Goal: Contribute content: Add original content to the website for others to see

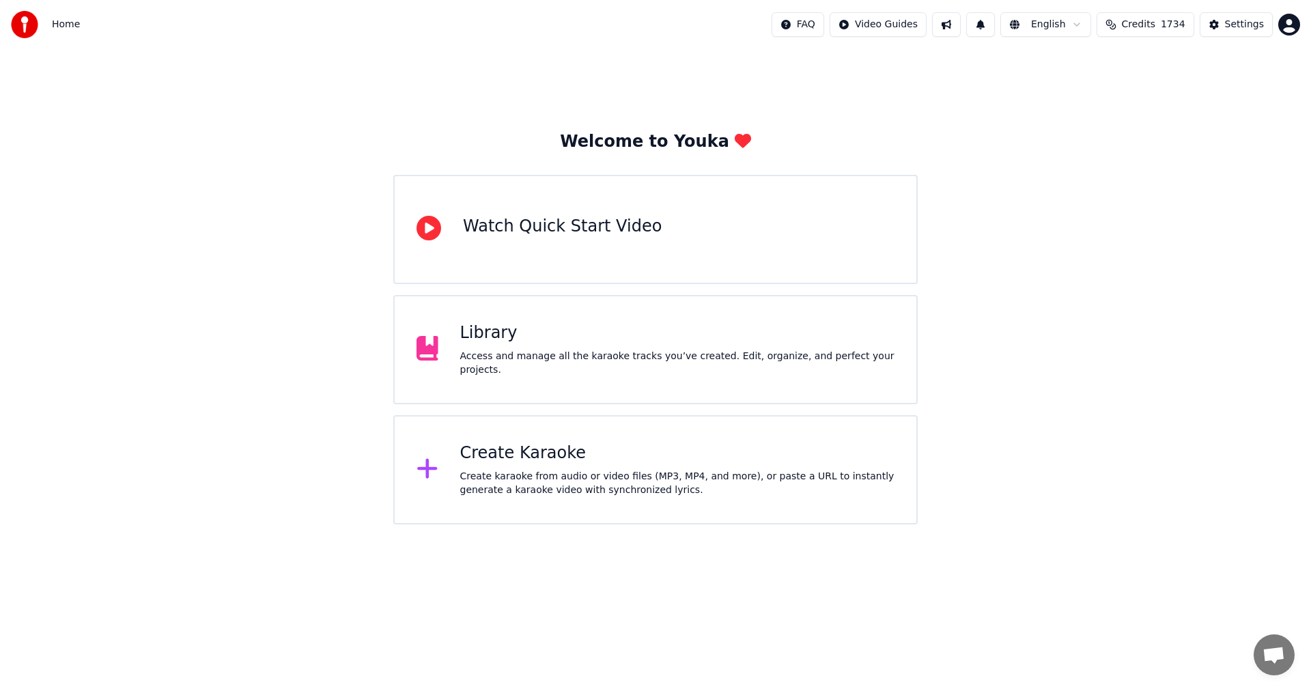
click at [514, 467] on div "Create Karaoke Create karaoke from audio or video files (MP3, MP4, and more), o…" at bounding box center [677, 470] width 435 height 55
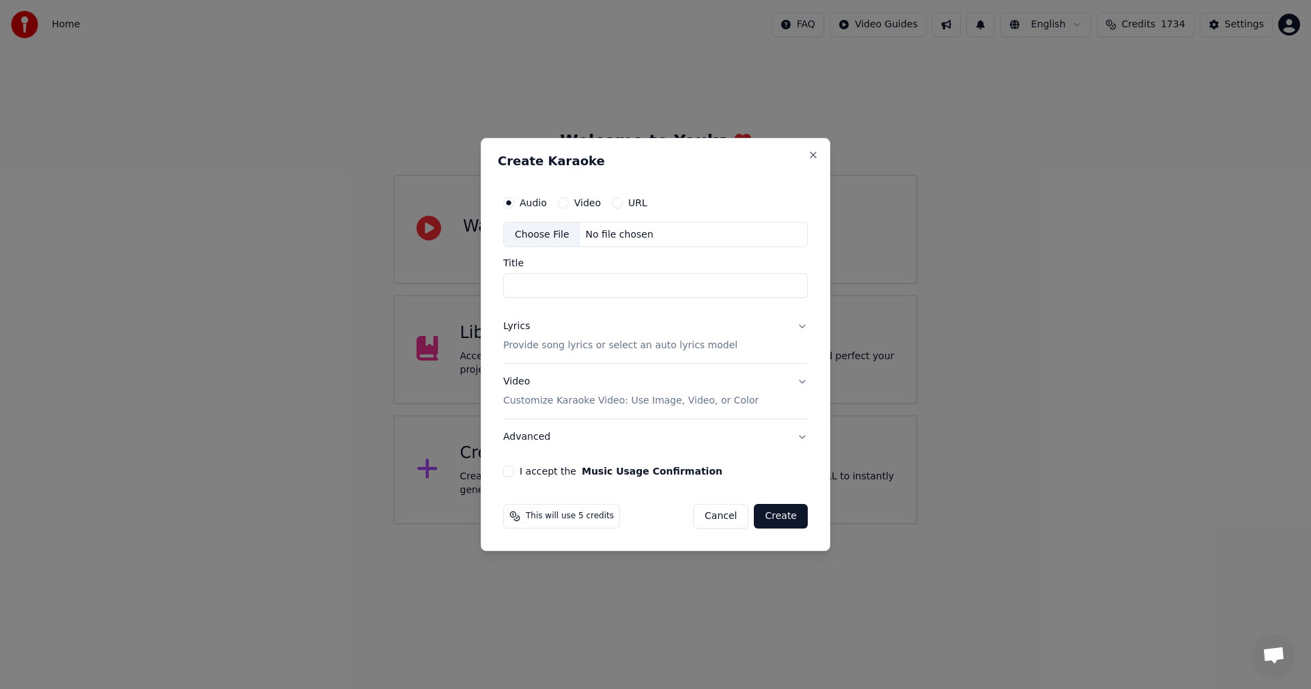
click at [538, 235] on div "Choose File" at bounding box center [542, 235] width 77 height 25
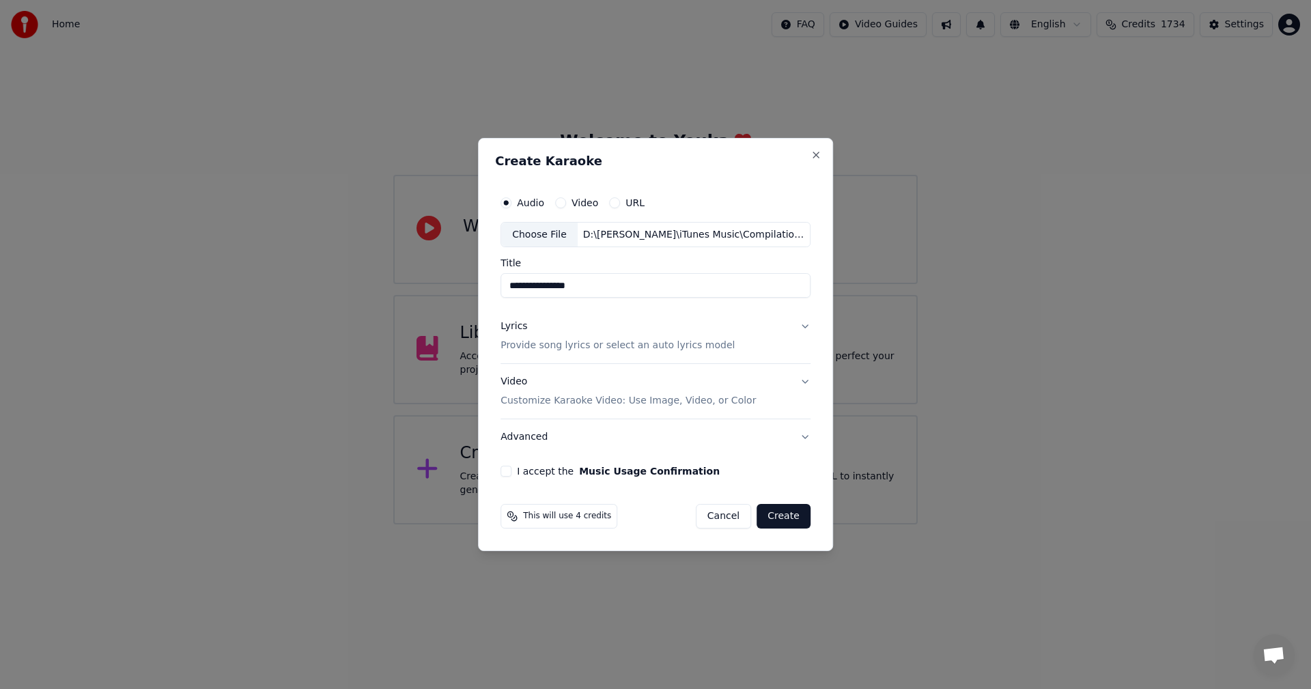
drag, startPoint x: 523, startPoint y: 288, endPoint x: 471, endPoint y: 285, distance: 51.3
click at [471, 285] on body "**********" at bounding box center [655, 262] width 1311 height 525
type input "**********"
click at [533, 403] on p "Customize Karaoke Video: Use Image, Video, or Color" at bounding box center [628, 401] width 255 height 14
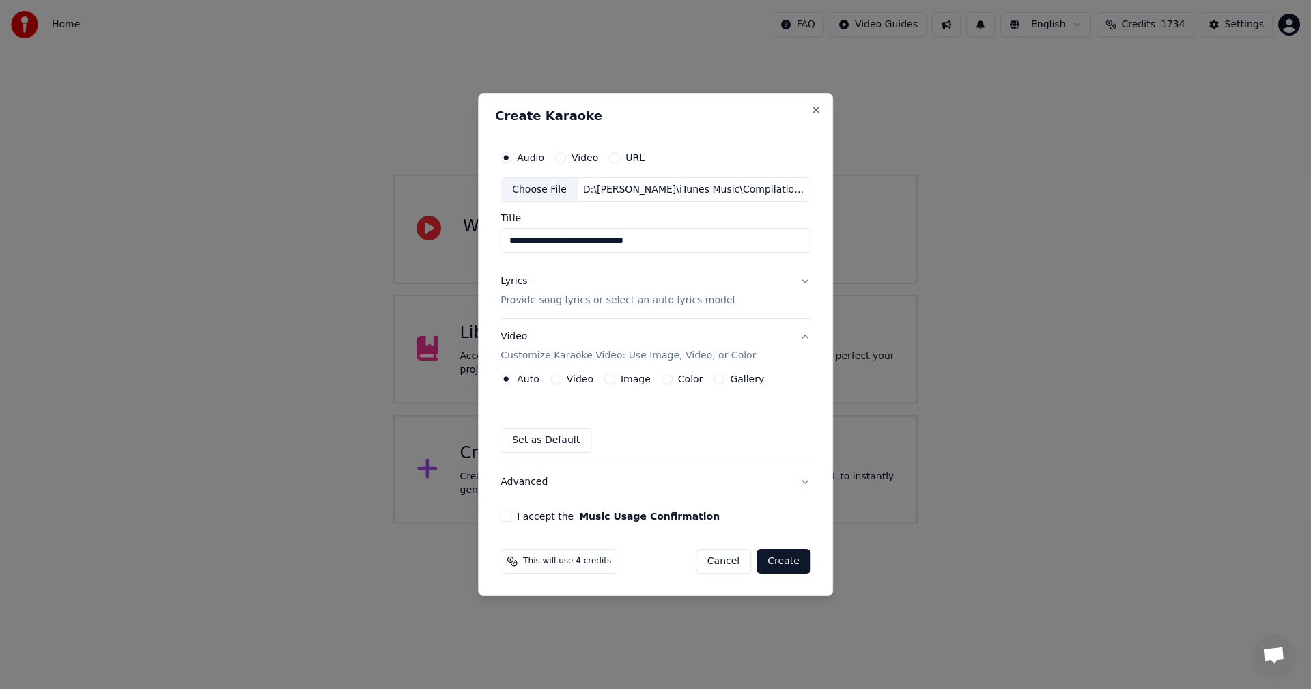
click at [623, 384] on label "Image" at bounding box center [636, 379] width 30 height 10
click at [615, 384] on button "Image" at bounding box center [610, 379] width 11 height 11
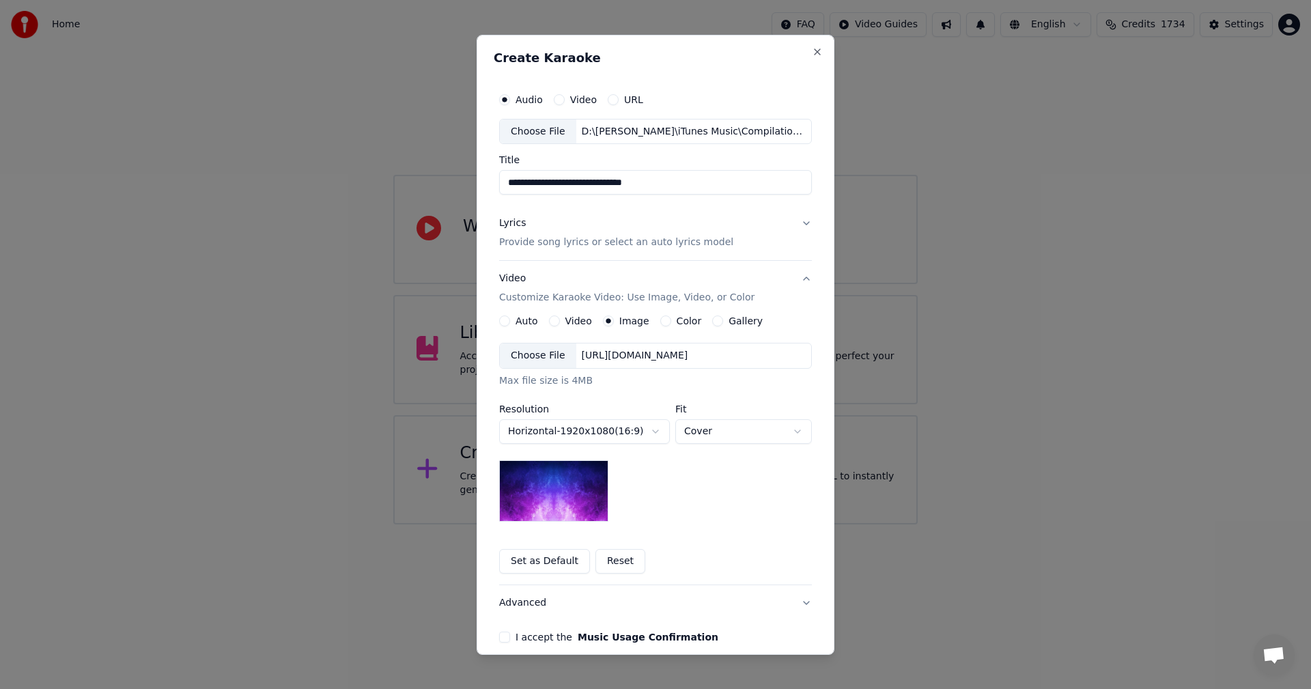
click at [534, 357] on div "Choose File" at bounding box center [538, 356] width 77 height 25
click at [724, 432] on body "**********" at bounding box center [655, 262] width 1311 height 525
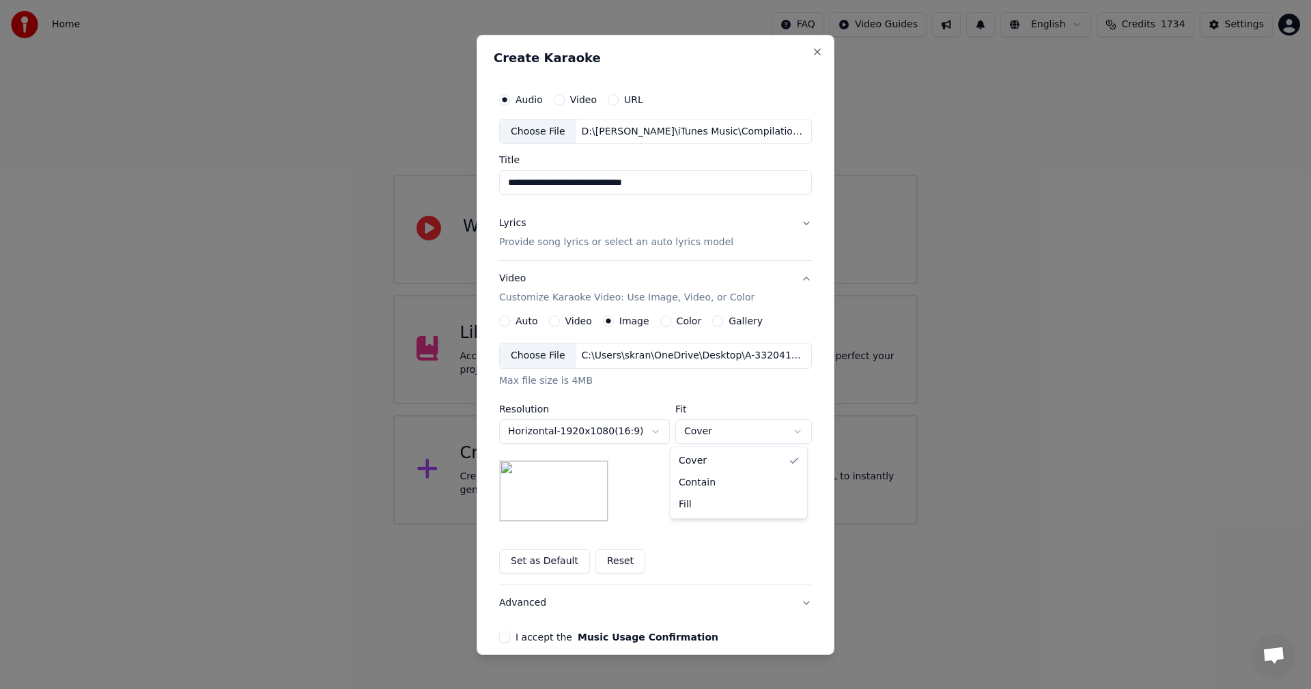
select select "*******"
click at [499, 637] on button "I accept the Music Usage Confirmation" at bounding box center [504, 637] width 11 height 11
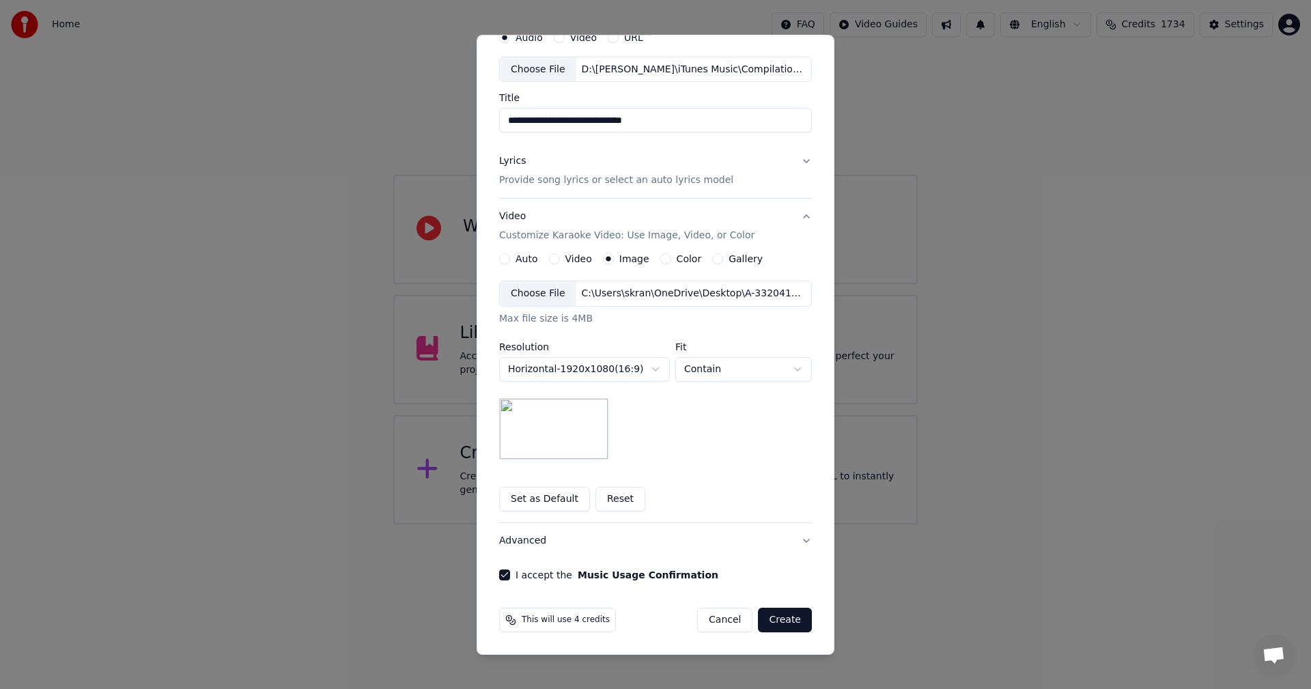
click at [779, 623] on button "Create" at bounding box center [785, 620] width 54 height 25
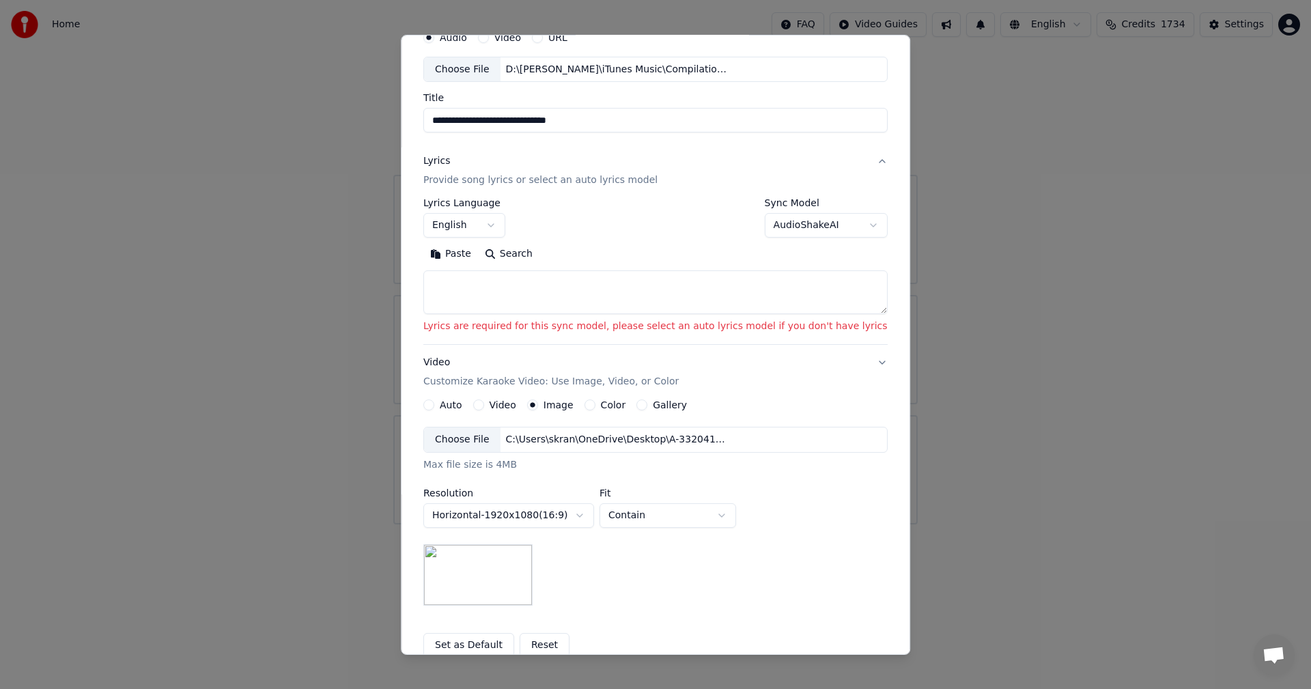
scroll to position [0, 0]
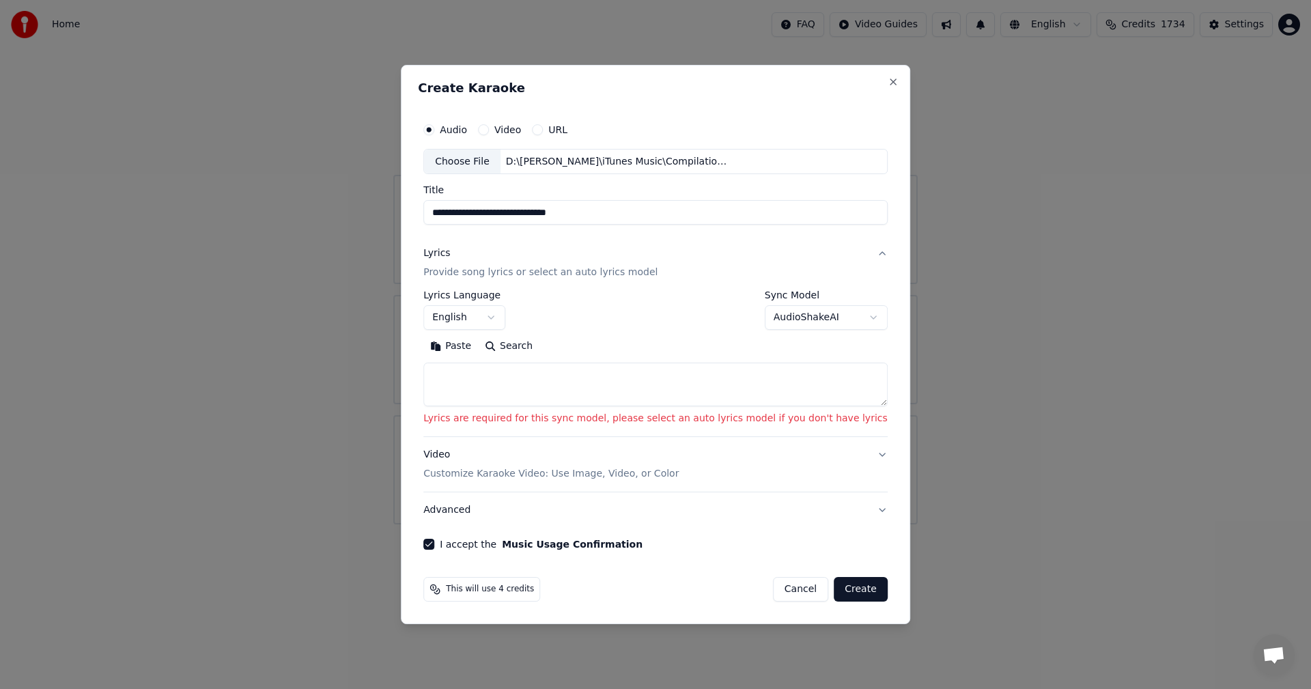
click at [778, 310] on body "**********" at bounding box center [655, 262] width 1311 height 525
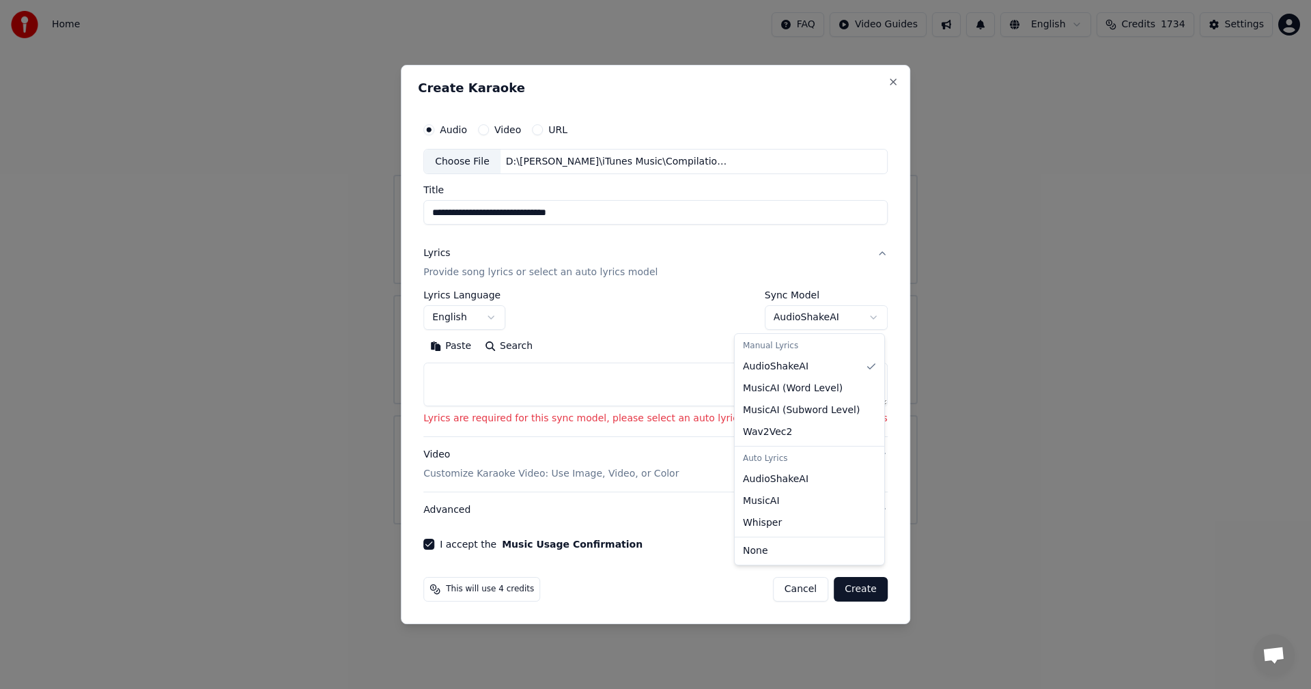
select select "**********"
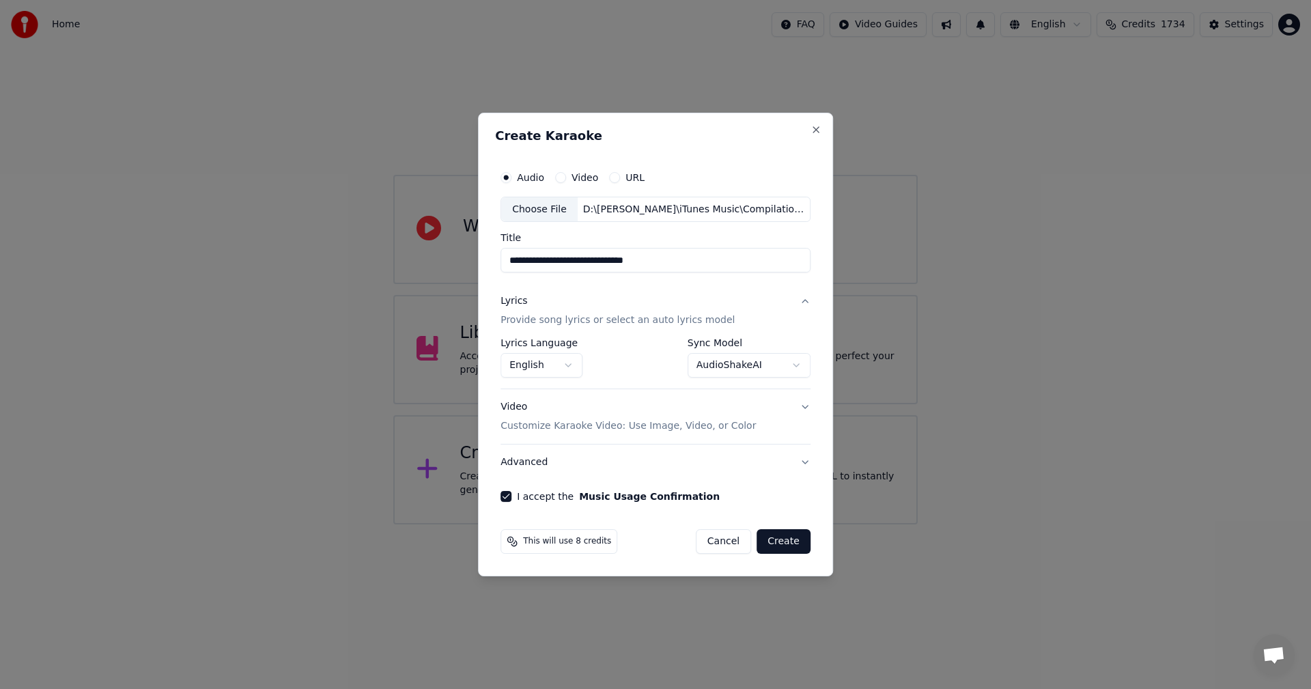
click at [792, 544] on button "Create" at bounding box center [784, 541] width 54 height 25
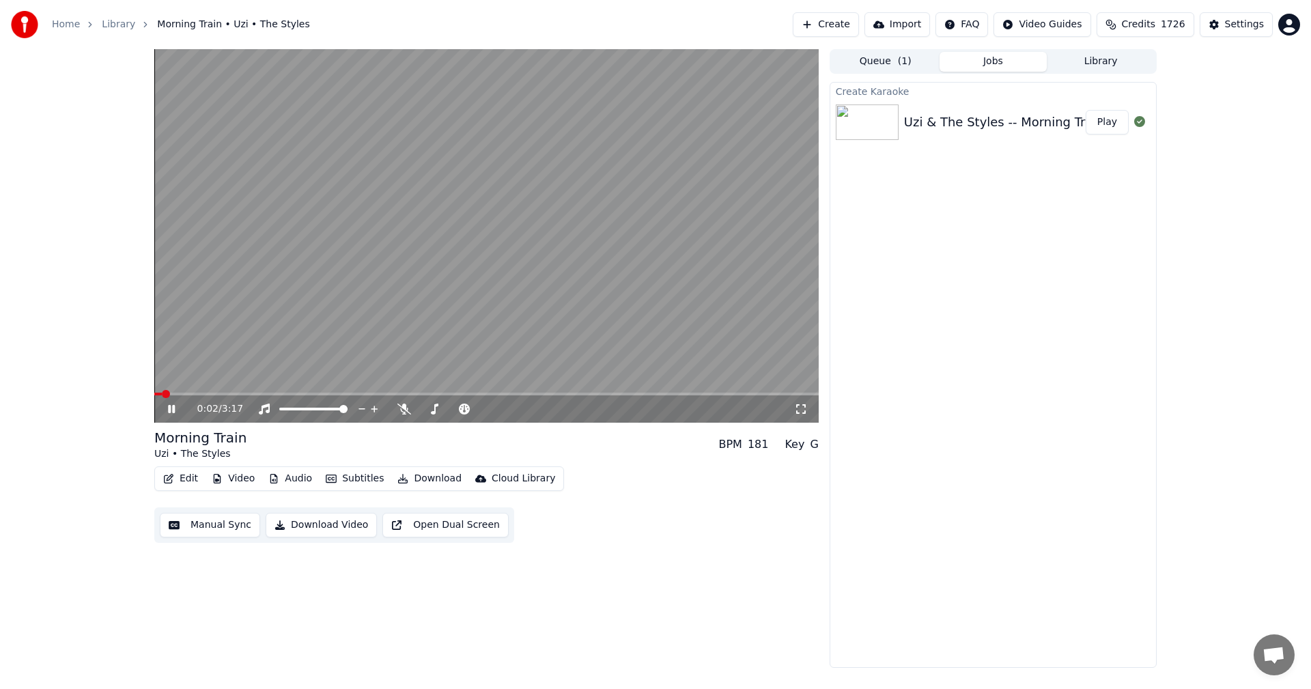
click at [171, 410] on icon at bounding box center [171, 409] width 7 height 8
click at [154, 390] on span at bounding box center [158, 394] width 8 height 8
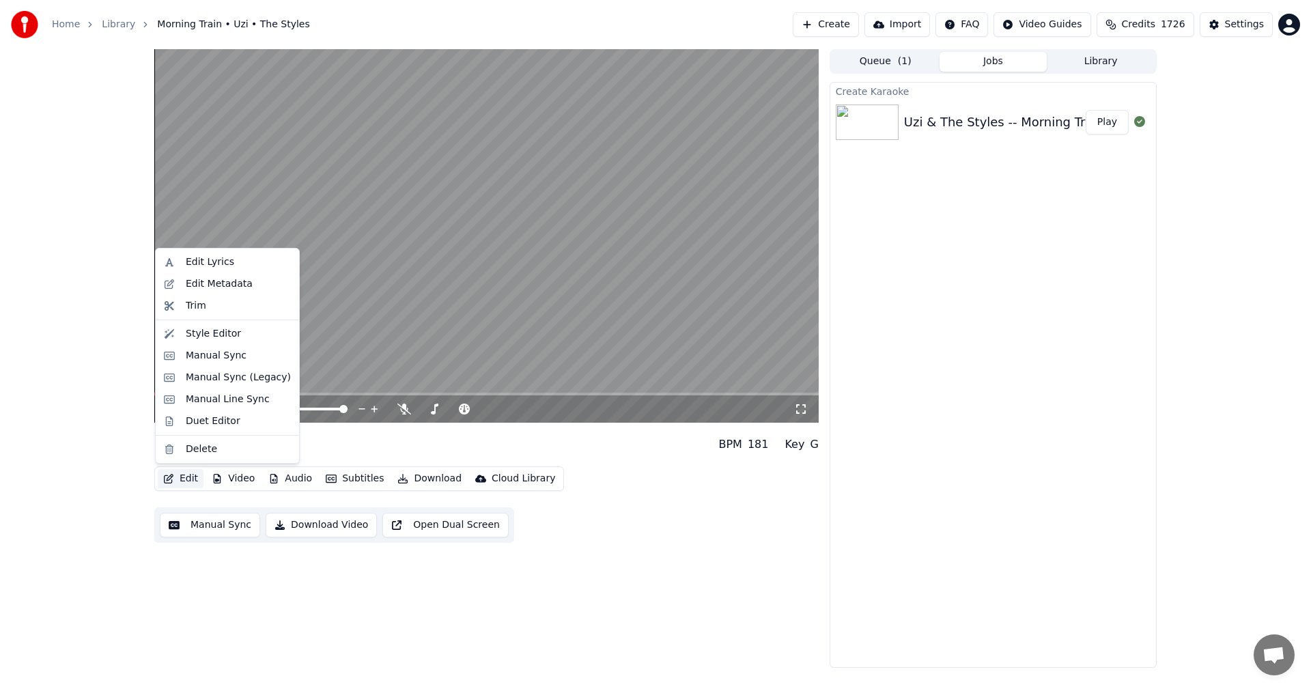
click at [178, 478] on button "Edit" at bounding box center [181, 478] width 46 height 19
click at [199, 281] on div "Edit Metadata" at bounding box center [219, 284] width 67 height 14
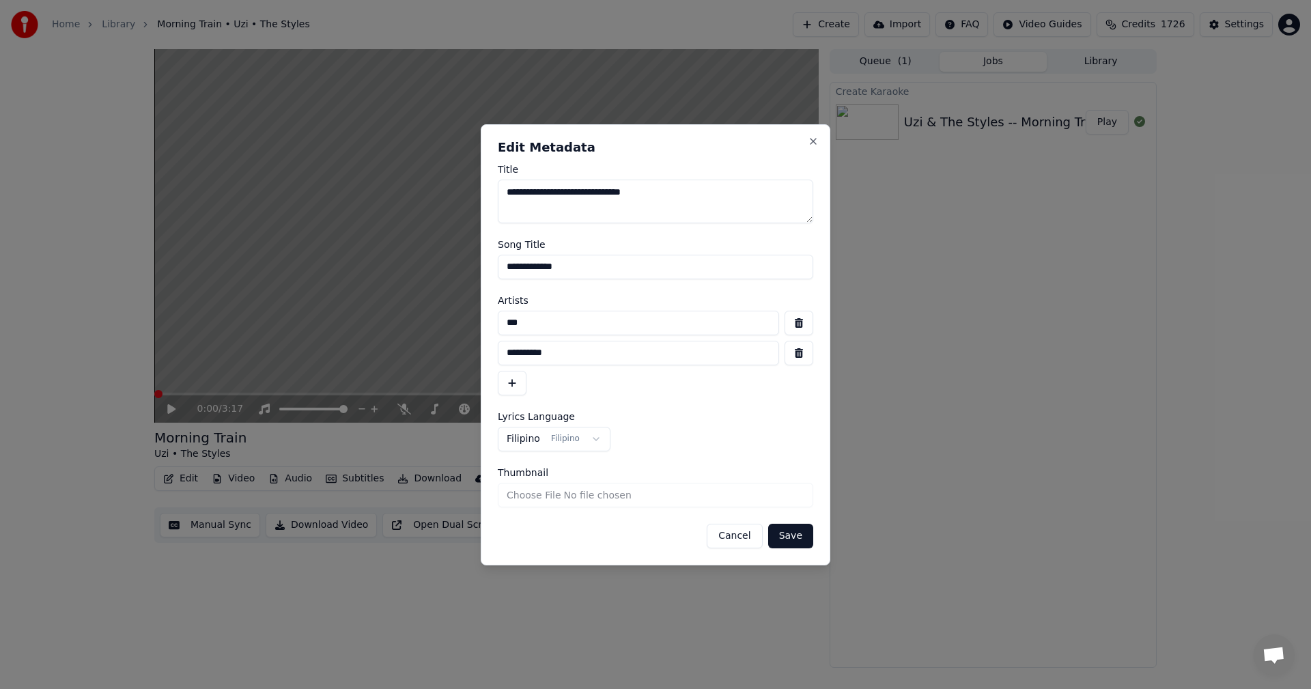
click at [794, 354] on button "button" at bounding box center [799, 353] width 29 height 25
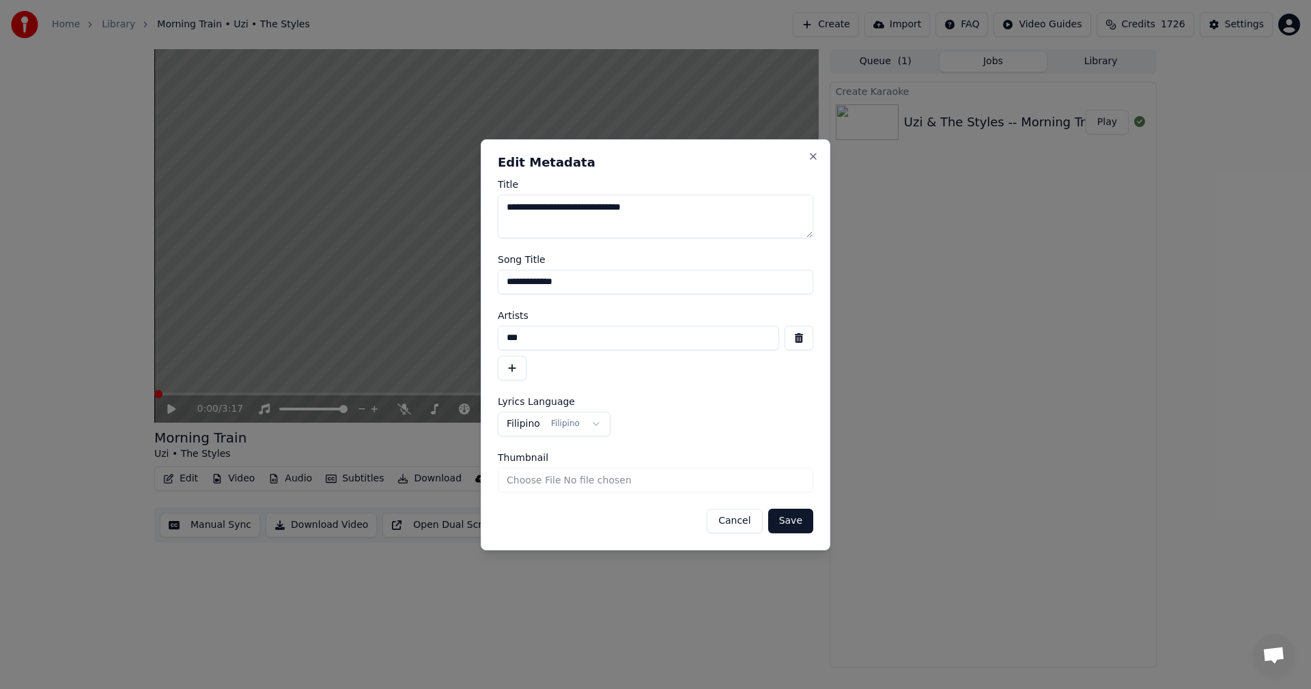
click at [555, 338] on input "***" at bounding box center [638, 338] width 281 height 25
type input "**********"
click at [587, 426] on button "Filipino Filipino" at bounding box center [554, 424] width 113 height 25
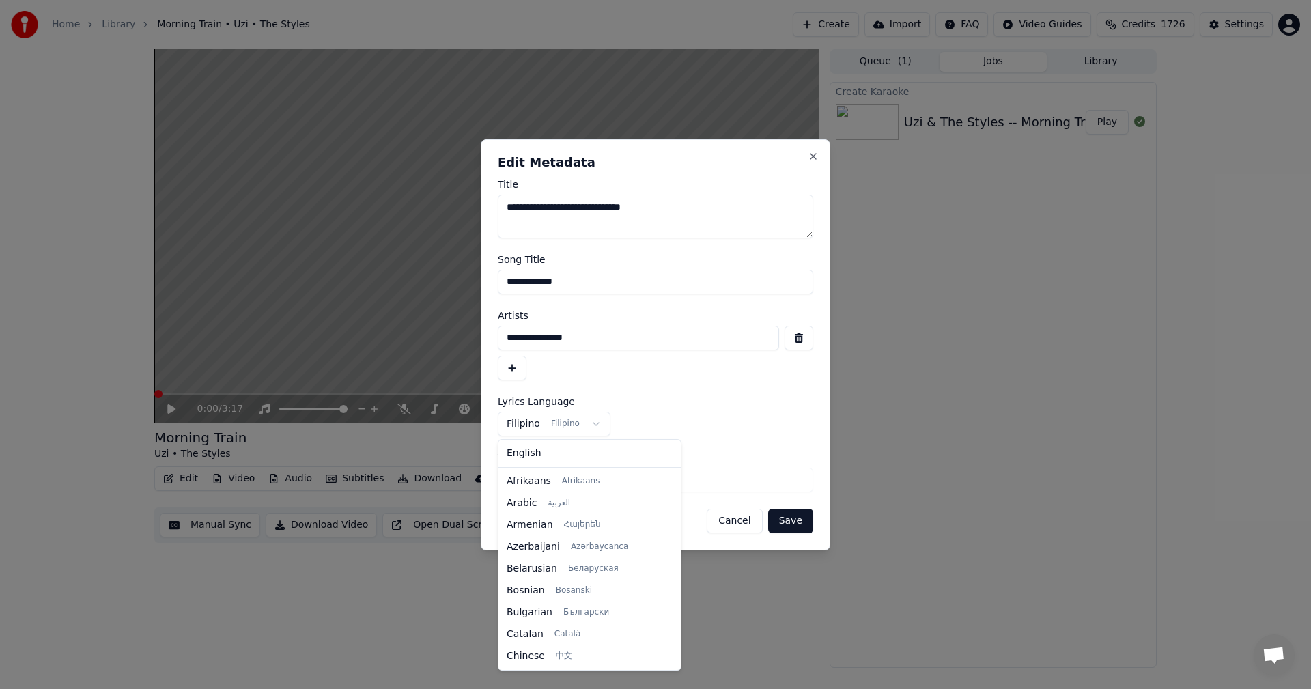
scroll to position [131, 0]
select select "**"
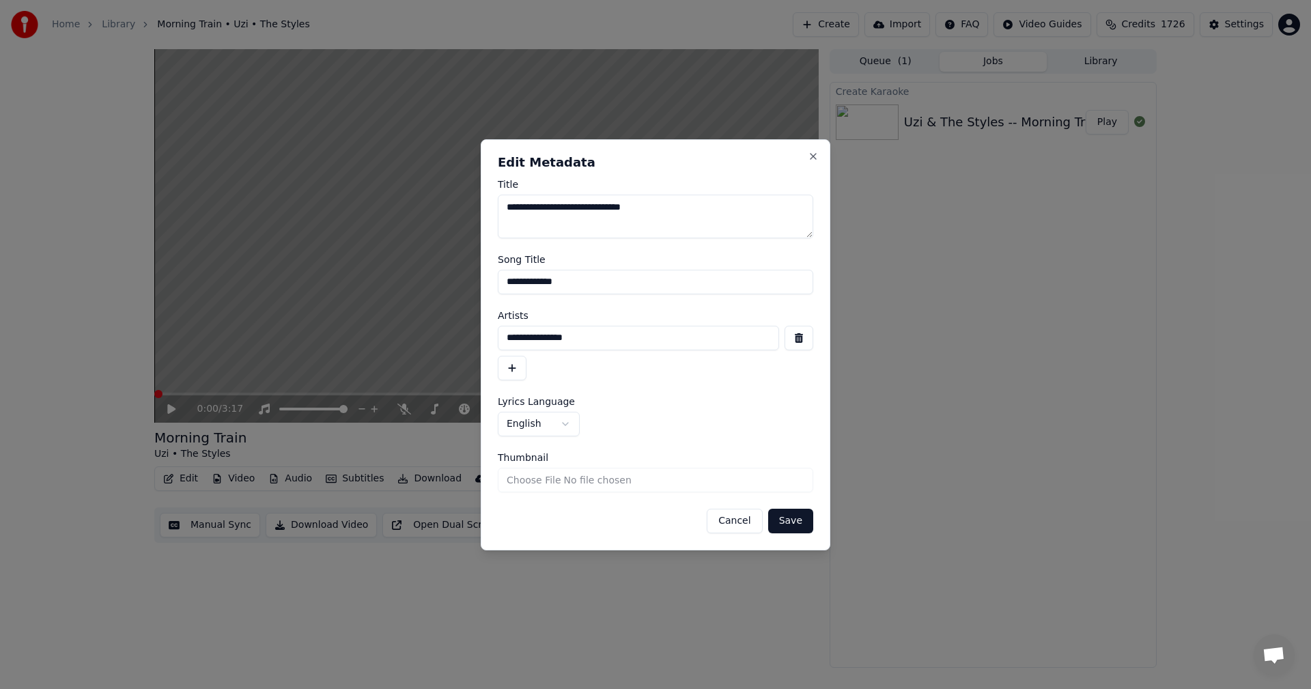
click at [801, 526] on button "Save" at bounding box center [790, 521] width 45 height 25
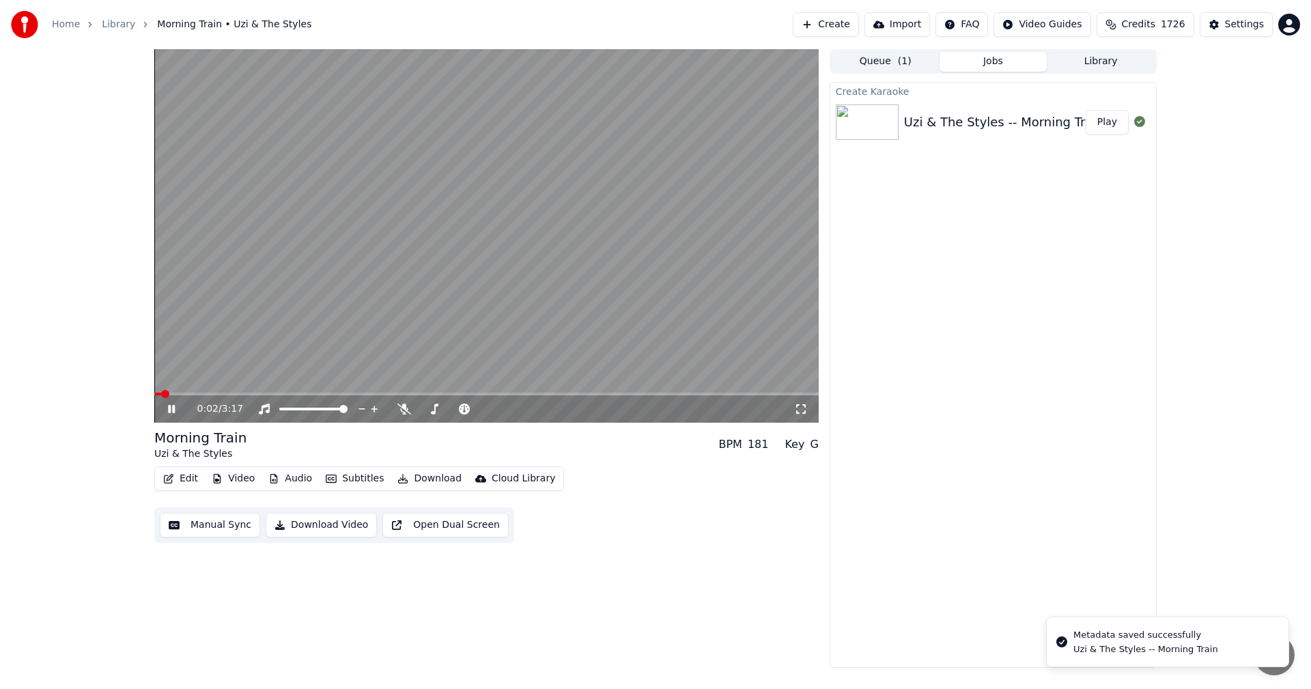
click at [171, 409] on icon at bounding box center [171, 409] width 7 height 8
click at [154, 398] on span at bounding box center [158, 394] width 8 height 8
click at [179, 475] on button "Edit" at bounding box center [181, 478] width 46 height 19
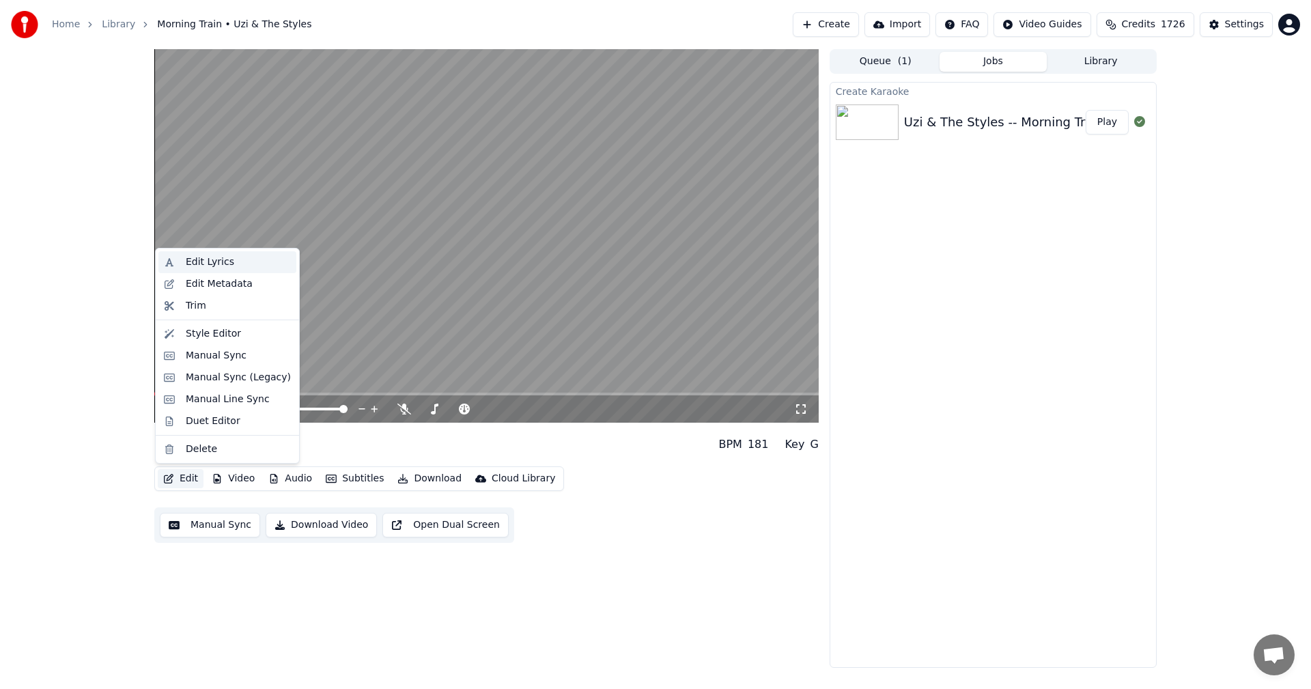
click at [210, 262] on div "Edit Lyrics" at bounding box center [210, 262] width 48 height 14
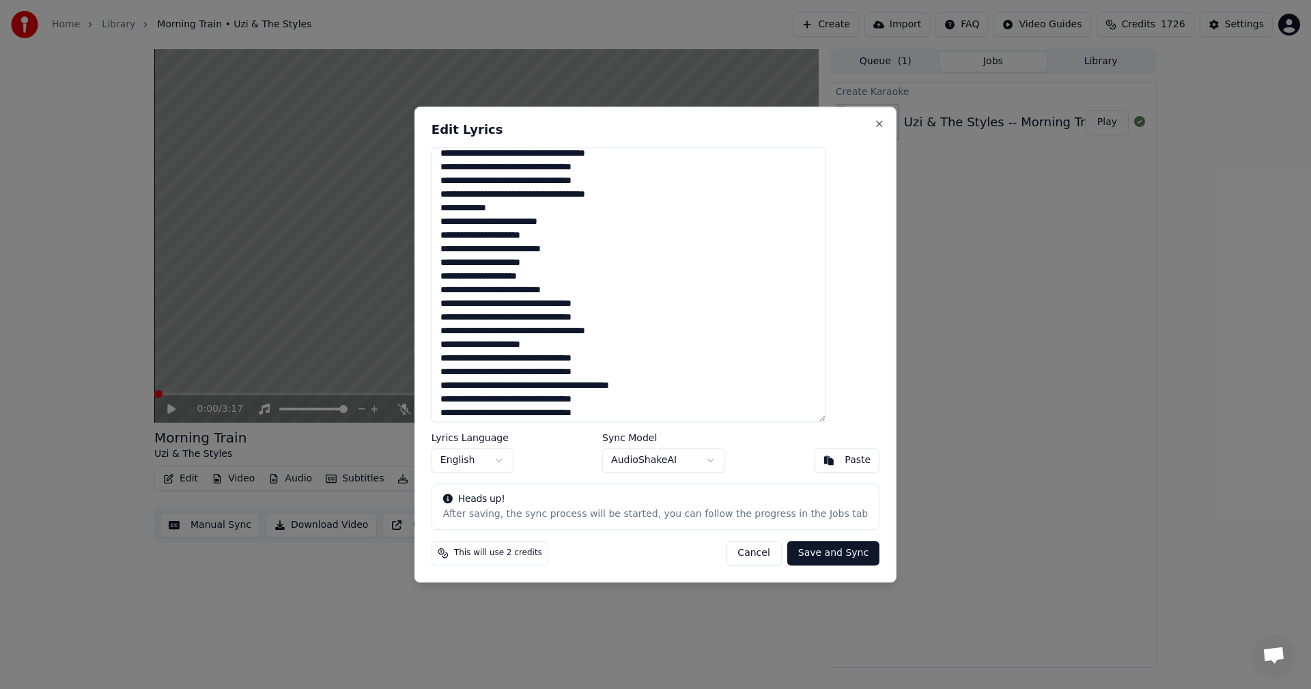
scroll to position [342, 0]
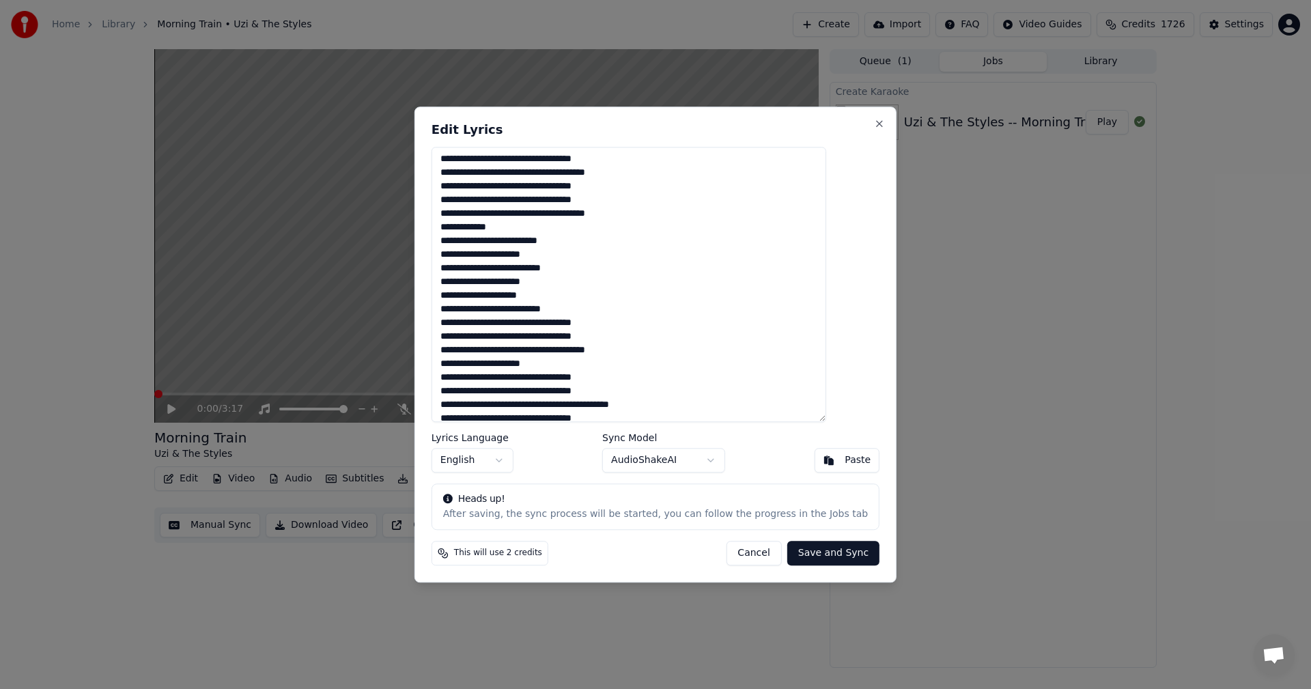
drag, startPoint x: 537, startPoint y: 230, endPoint x: 465, endPoint y: 234, distance: 71.8
click at [465, 234] on textarea at bounding box center [629, 285] width 395 height 276
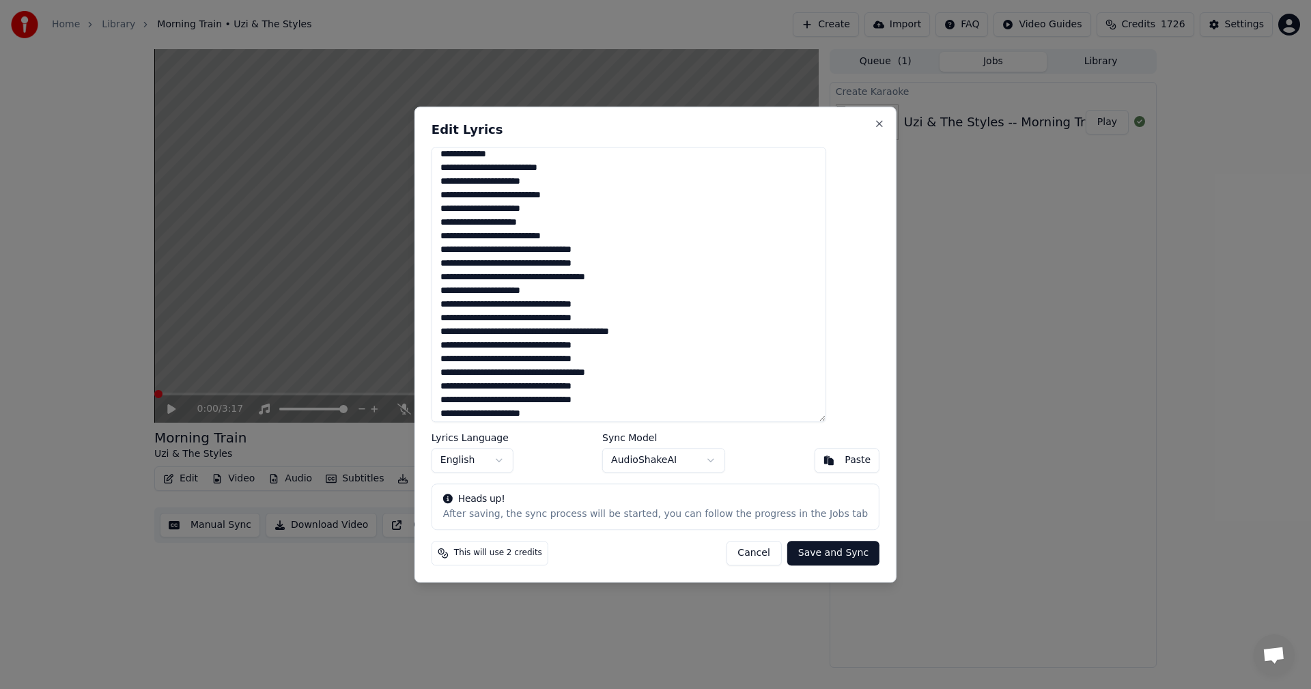
scroll to position [360, 0]
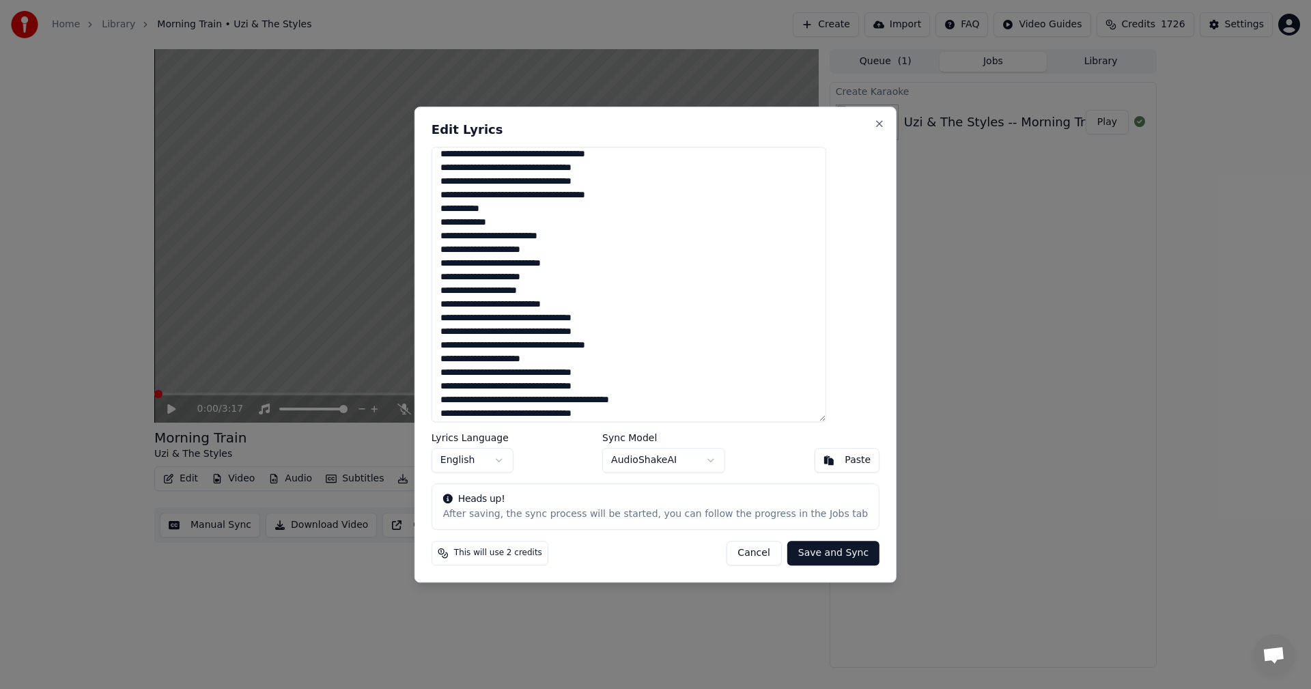
click at [556, 364] on textarea at bounding box center [629, 285] width 395 height 276
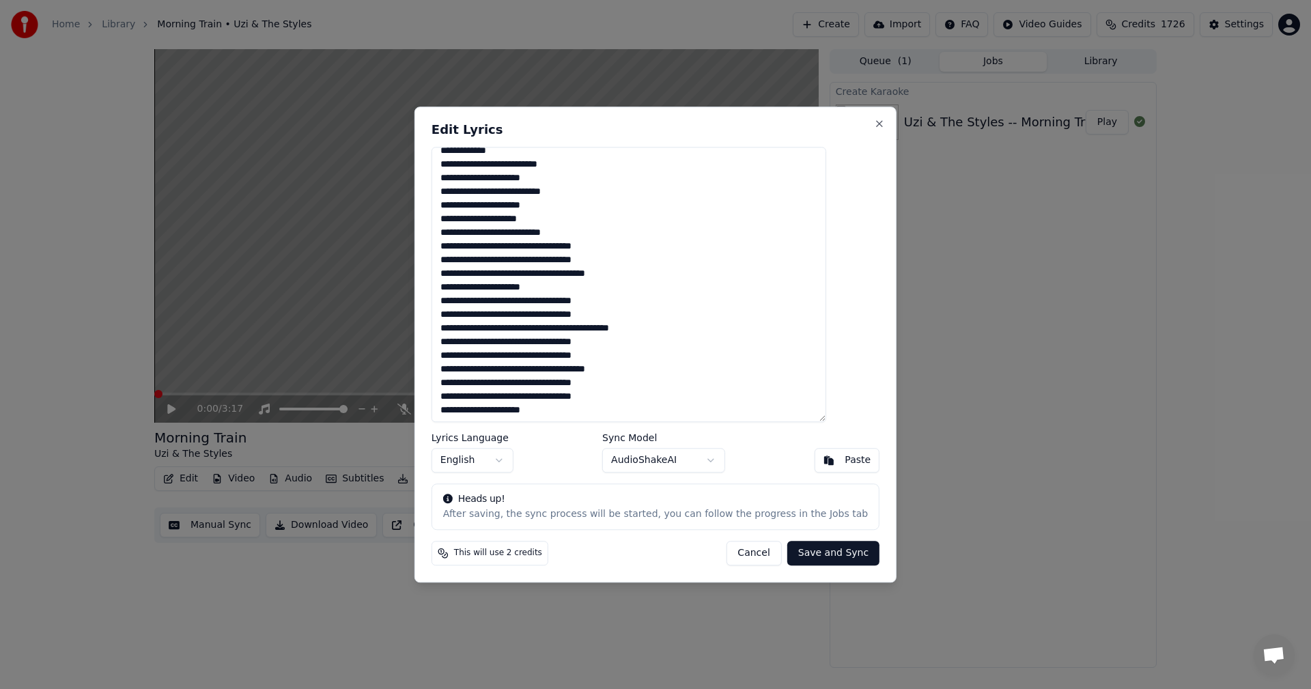
scroll to position [432, 0]
click at [572, 412] on textarea at bounding box center [629, 285] width 395 height 276
click at [568, 412] on textarea at bounding box center [629, 285] width 395 height 276
drag, startPoint x: 531, startPoint y: 413, endPoint x: 577, endPoint y: 436, distance: 51.3
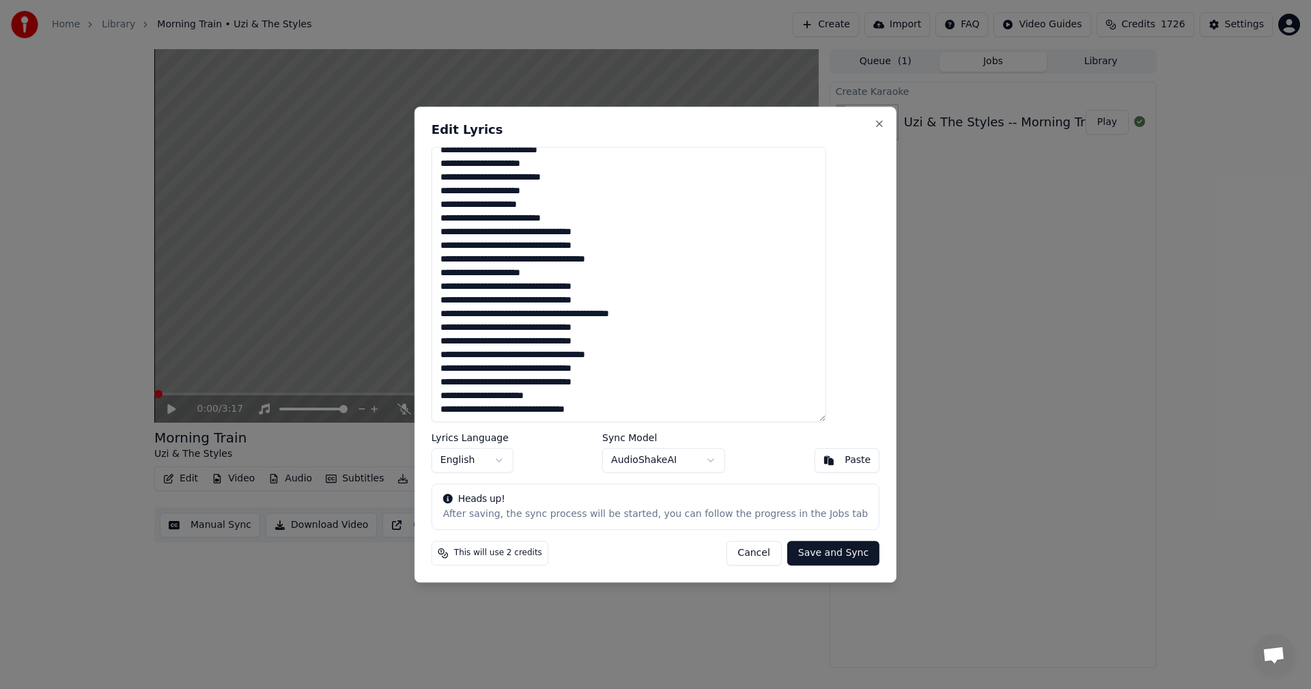
click at [533, 413] on textarea at bounding box center [629, 285] width 395 height 276
click at [551, 410] on textarea at bounding box center [629, 285] width 395 height 276
click at [580, 413] on textarea at bounding box center [629, 285] width 395 height 276
click at [597, 410] on textarea at bounding box center [629, 285] width 395 height 276
click at [613, 411] on textarea at bounding box center [629, 285] width 395 height 276
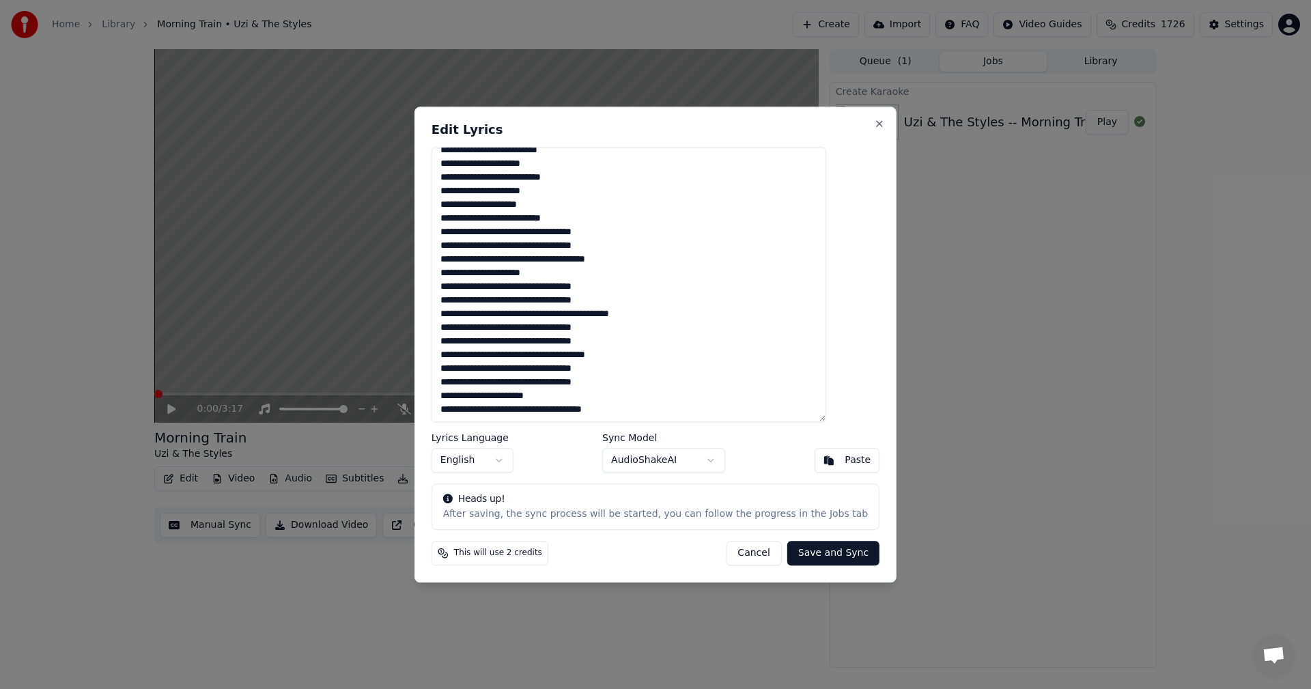
click at [631, 411] on textarea at bounding box center [629, 285] width 395 height 276
type textarea "**********"
click at [821, 551] on button "Save and Sync" at bounding box center [834, 553] width 92 height 25
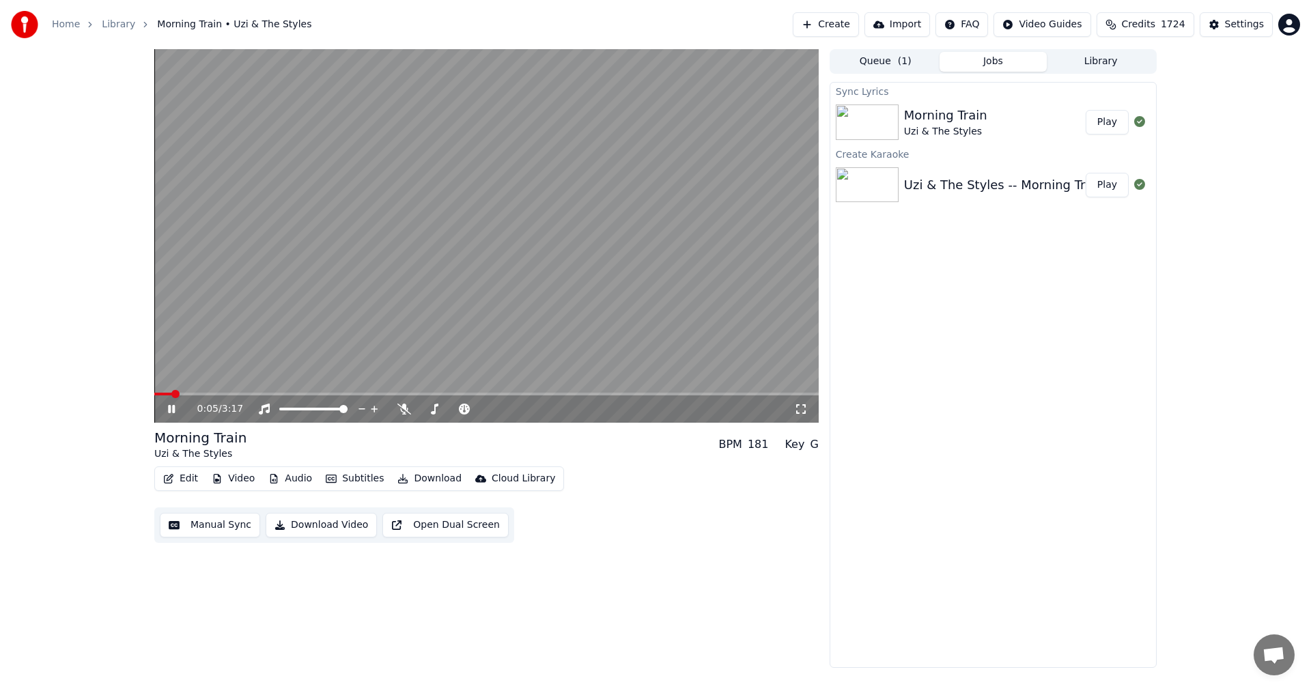
click at [176, 408] on icon at bounding box center [181, 409] width 32 height 11
click at [154, 395] on span at bounding box center [158, 394] width 8 height 8
click at [798, 404] on icon at bounding box center [801, 409] width 14 height 11
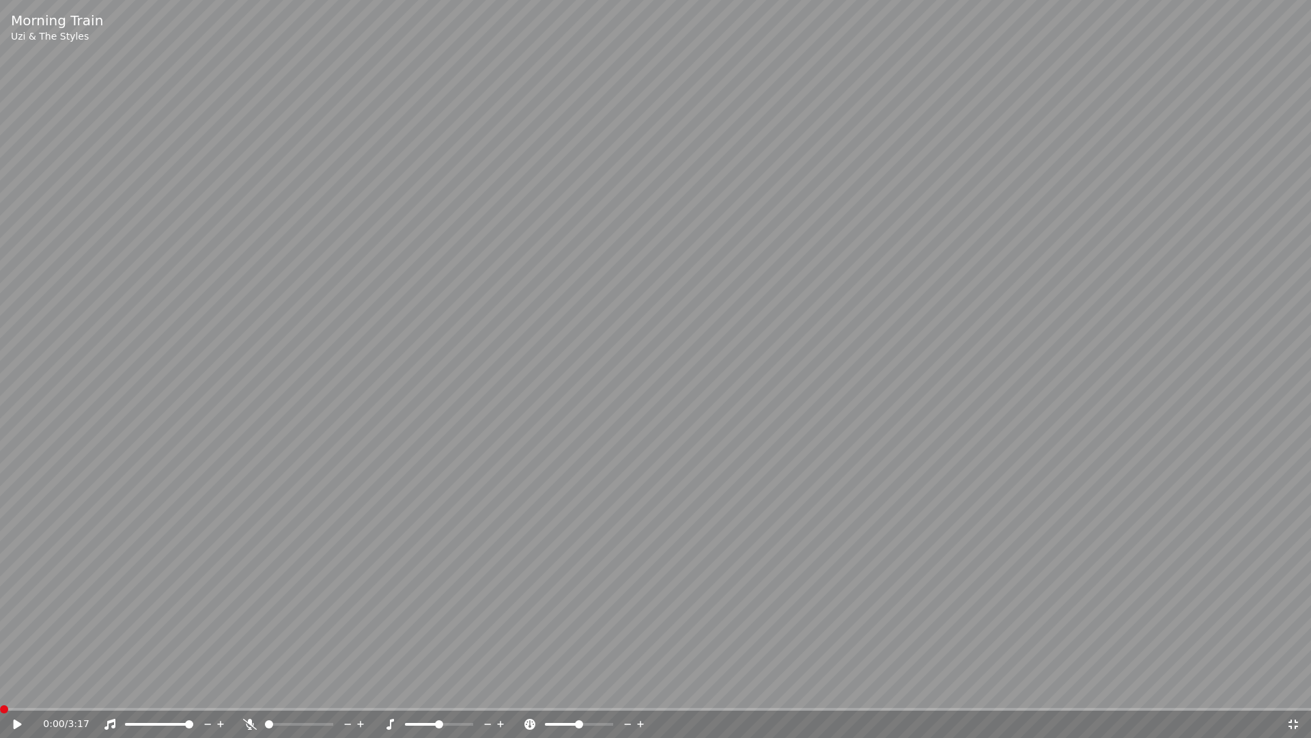
click at [17, 689] on icon at bounding box center [27, 724] width 32 height 11
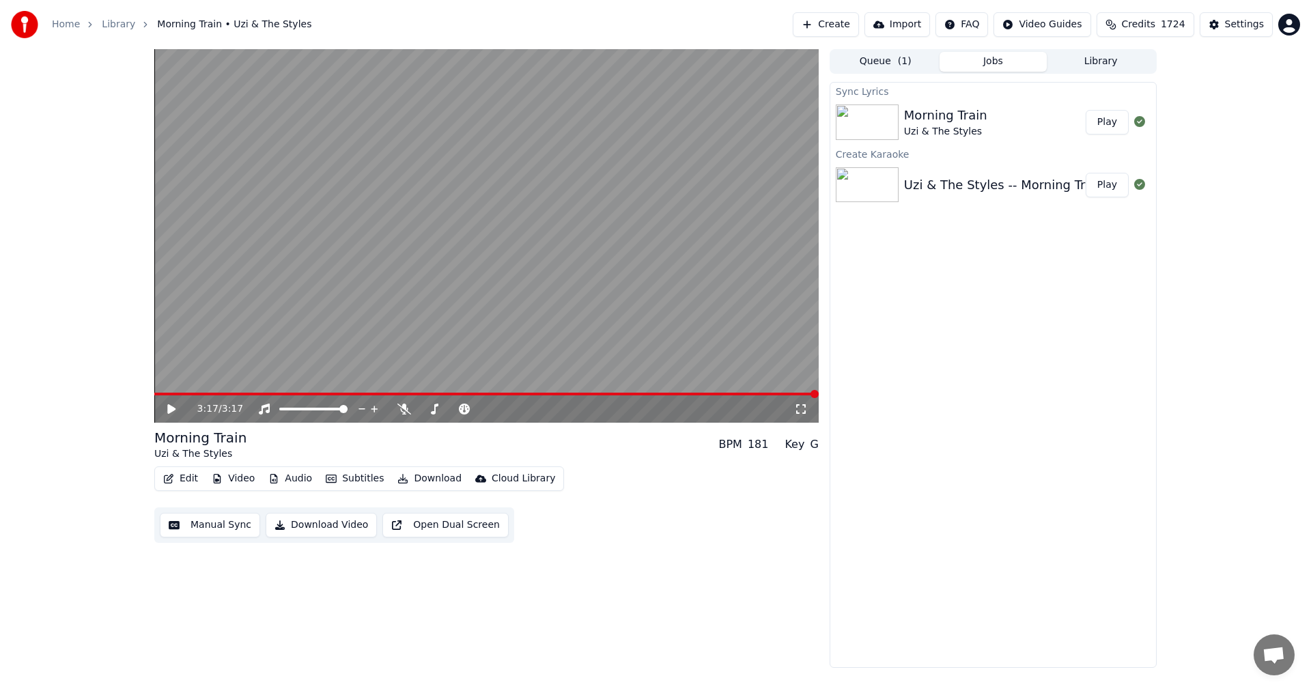
click at [1114, 57] on button "Library" at bounding box center [1101, 62] width 108 height 20
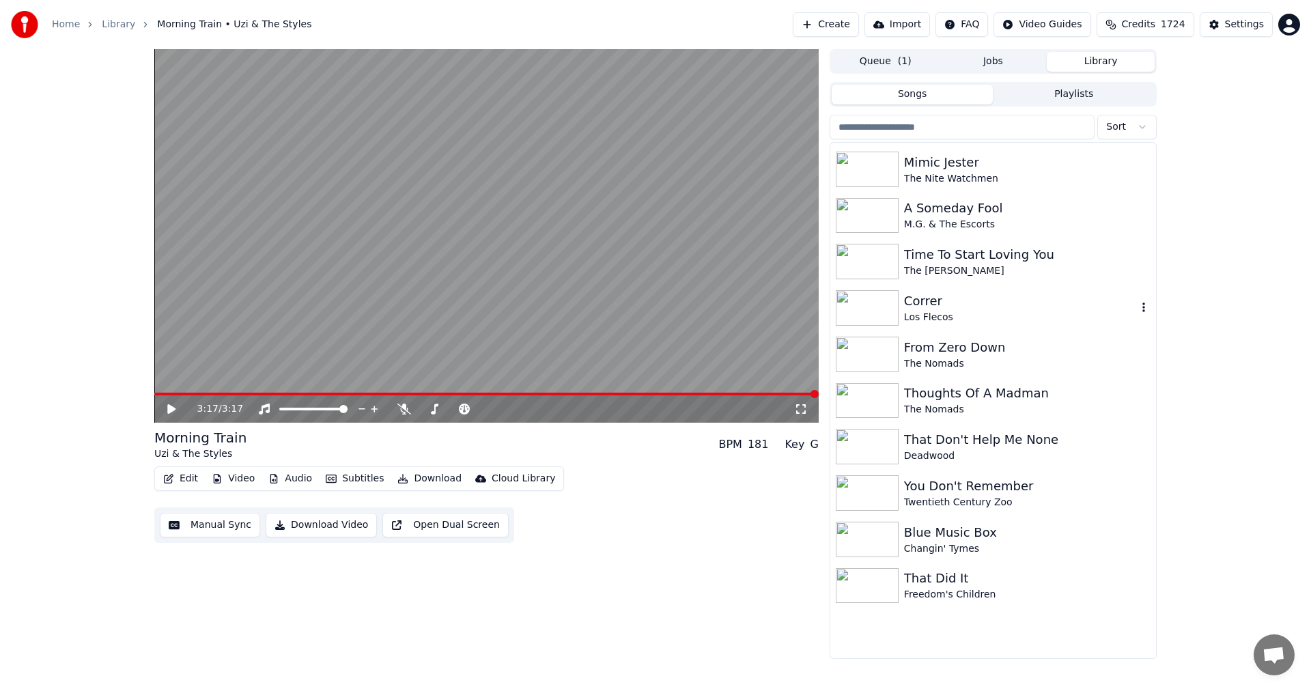
scroll to position [7914, 0]
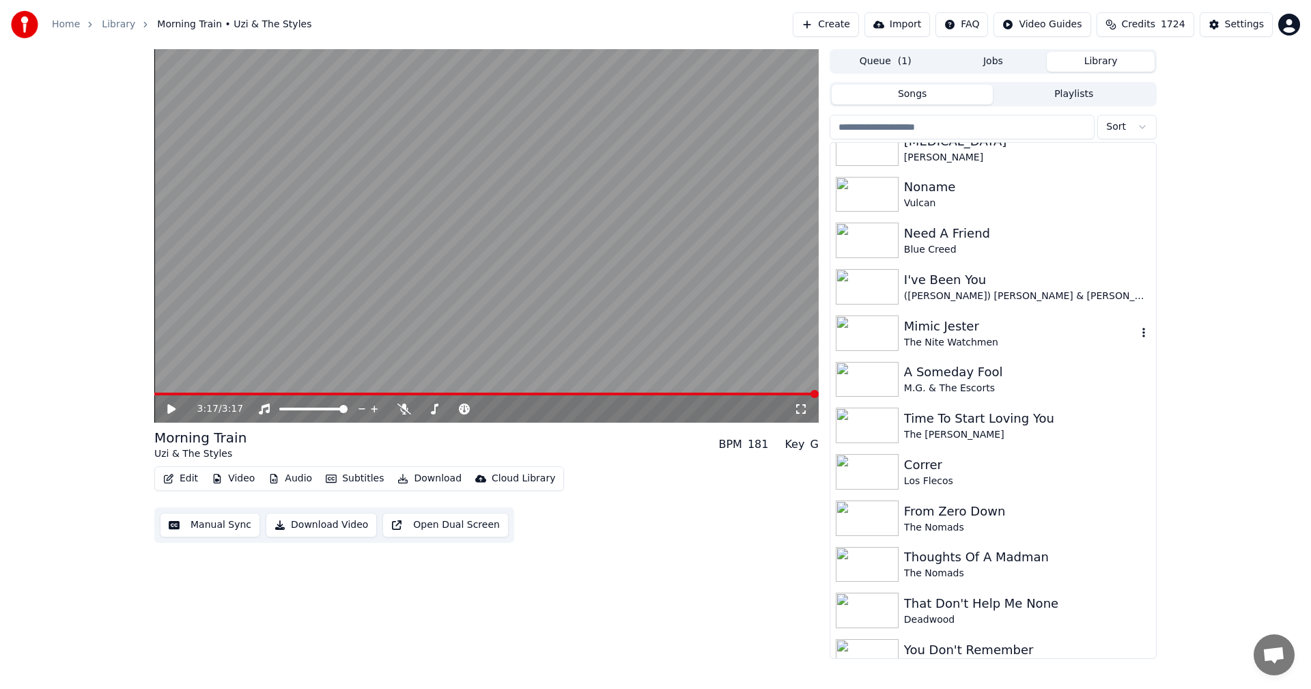
click at [930, 326] on div "Mimic Jester" at bounding box center [1020, 326] width 233 height 19
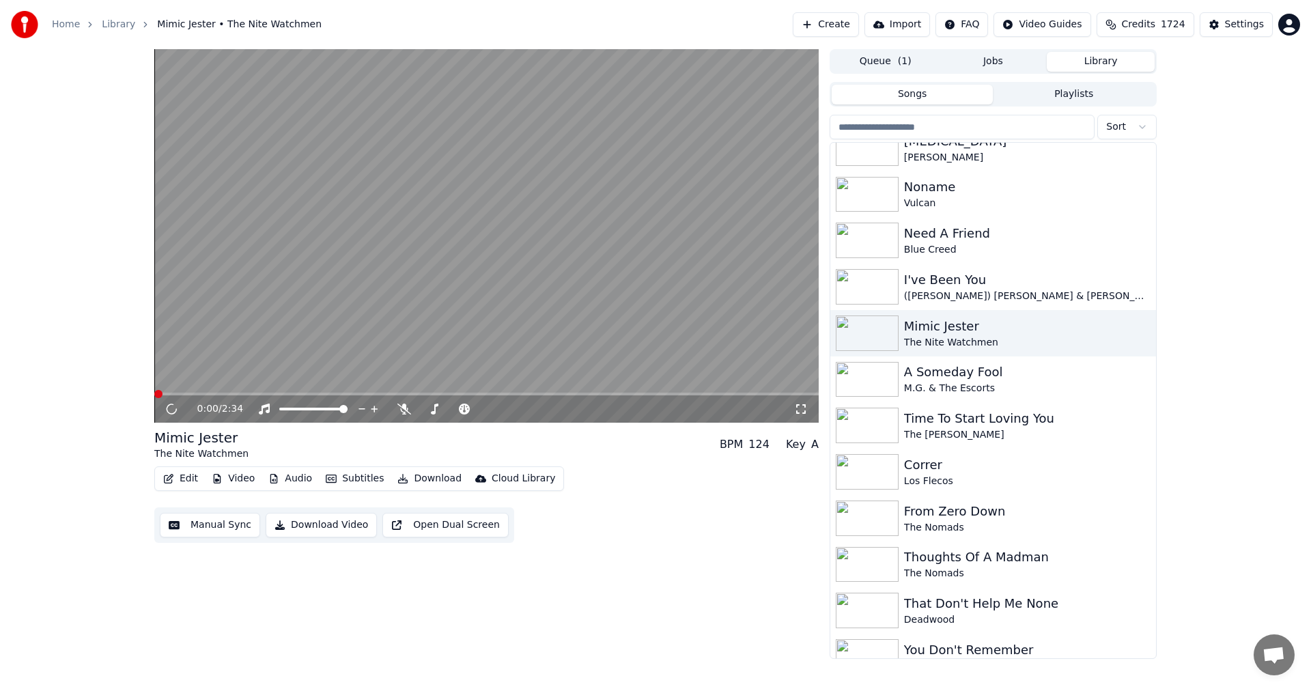
click at [798, 405] on icon at bounding box center [801, 409] width 10 height 10
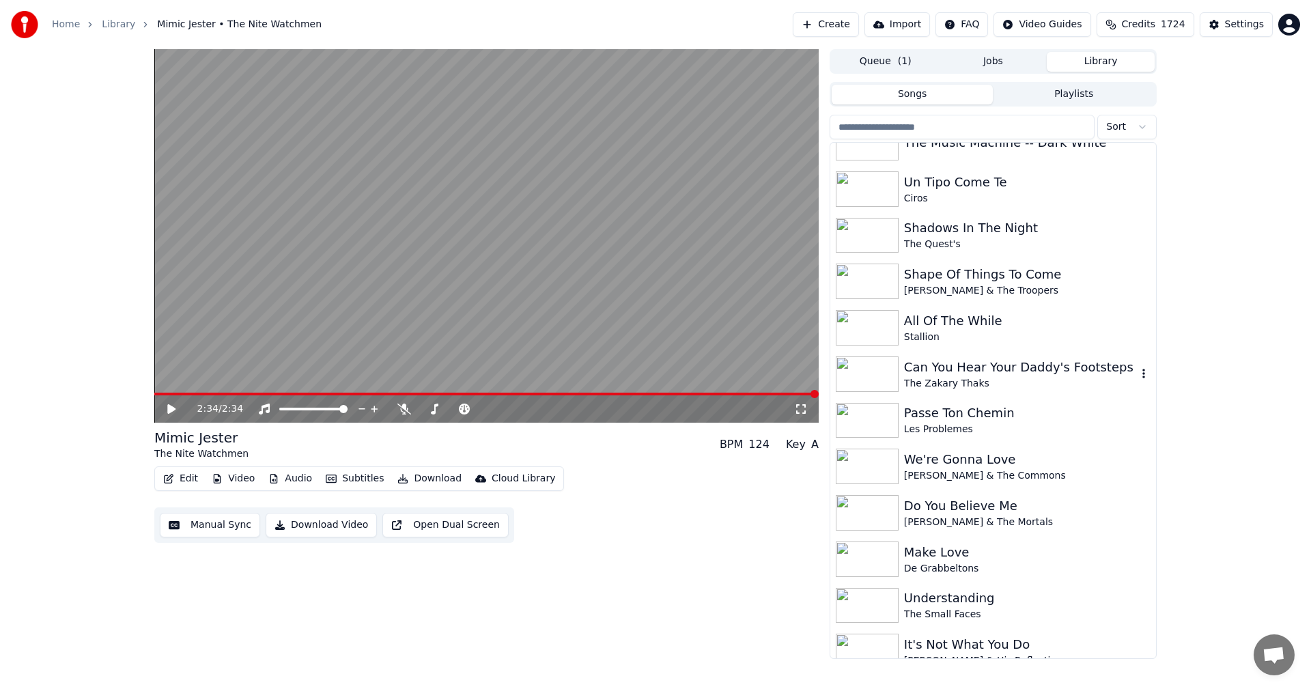
scroll to position [4089, 0]
